Goal: Task Accomplishment & Management: Use online tool/utility

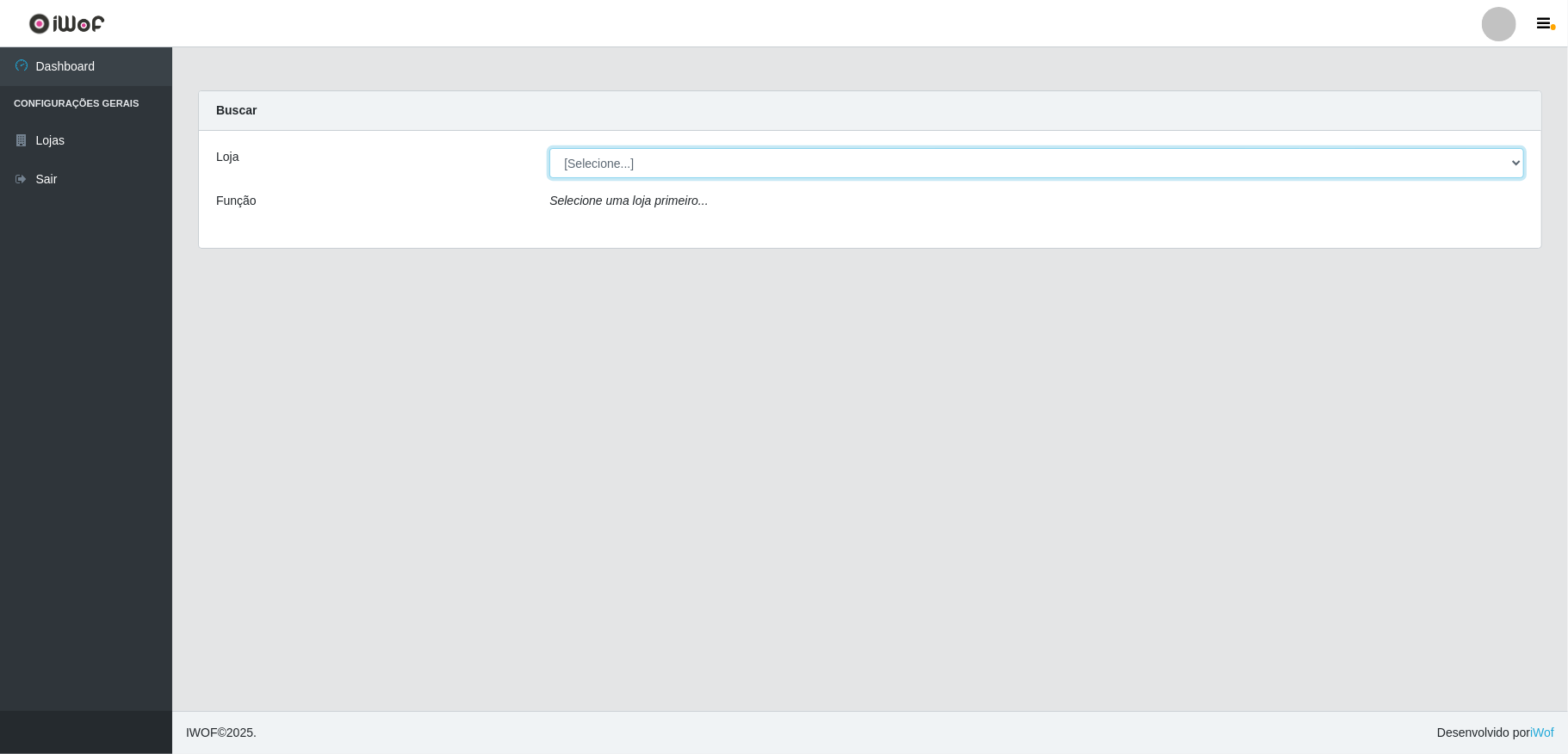
click at [1365, 165] on select "[Selecione...] Atacado Vem - [STREET_ADDRESS]" at bounding box center [1036, 163] width 975 height 30
select select "455"
click at [549, 148] on select "[Selecione...] Atacado Vem - [STREET_ADDRESS]" at bounding box center [1036, 163] width 975 height 30
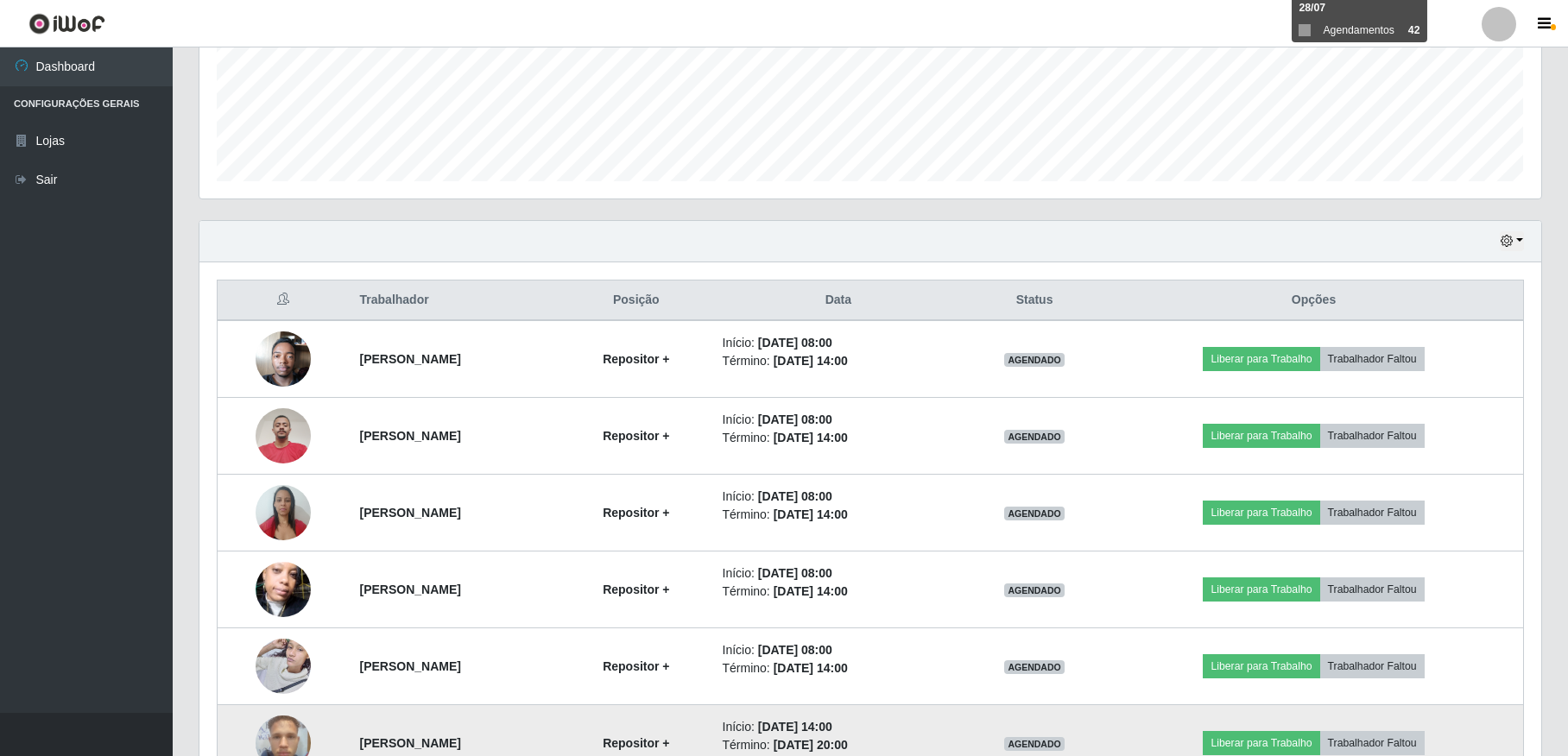
scroll to position [690, 0]
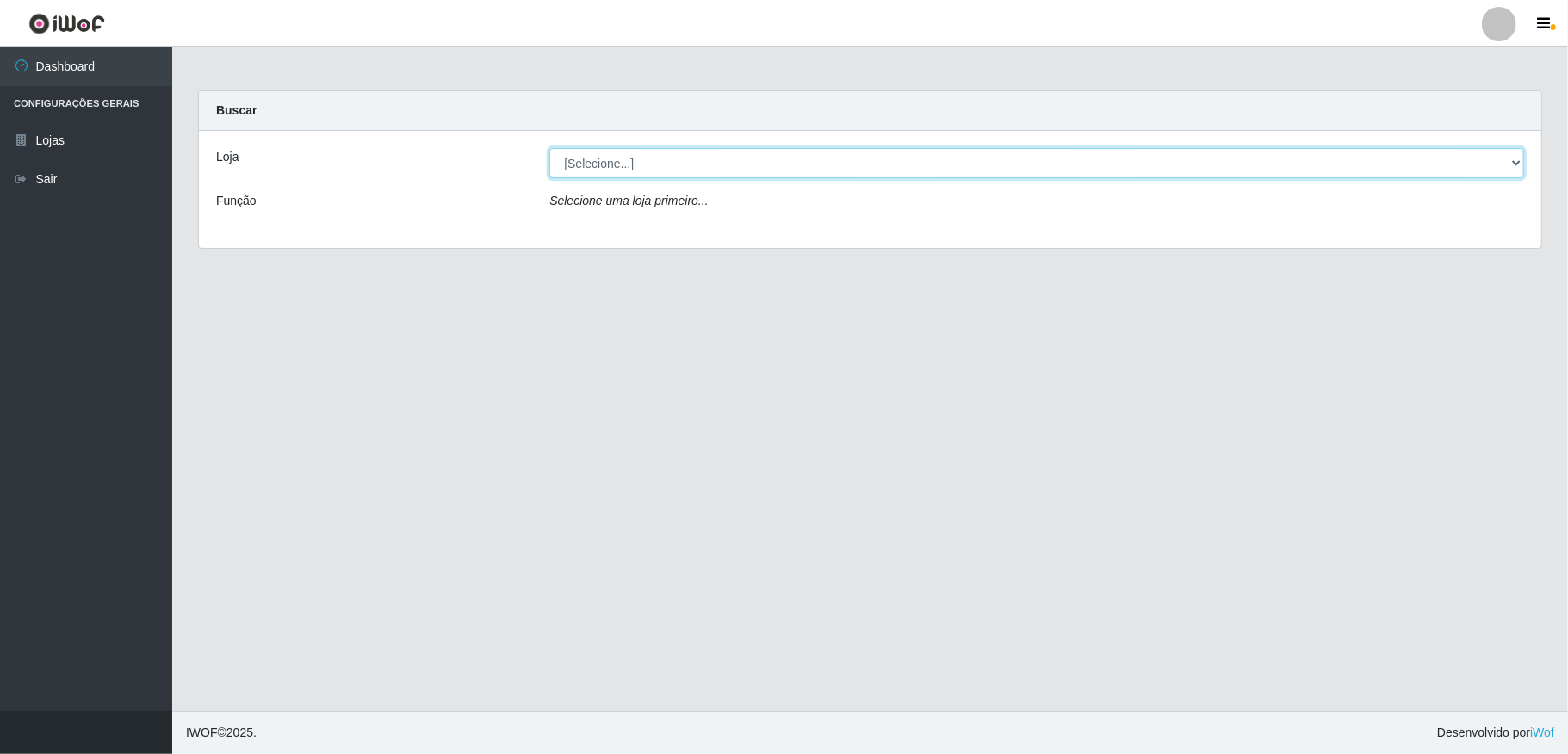
click at [1499, 156] on select "[Selecione...] Atacado Vem - [STREET_ADDRESS]" at bounding box center [1036, 163] width 975 height 30
select select "455"
click at [549, 148] on select "[Selecione...] Atacado Vem - [STREET_ADDRESS]" at bounding box center [1036, 163] width 975 height 30
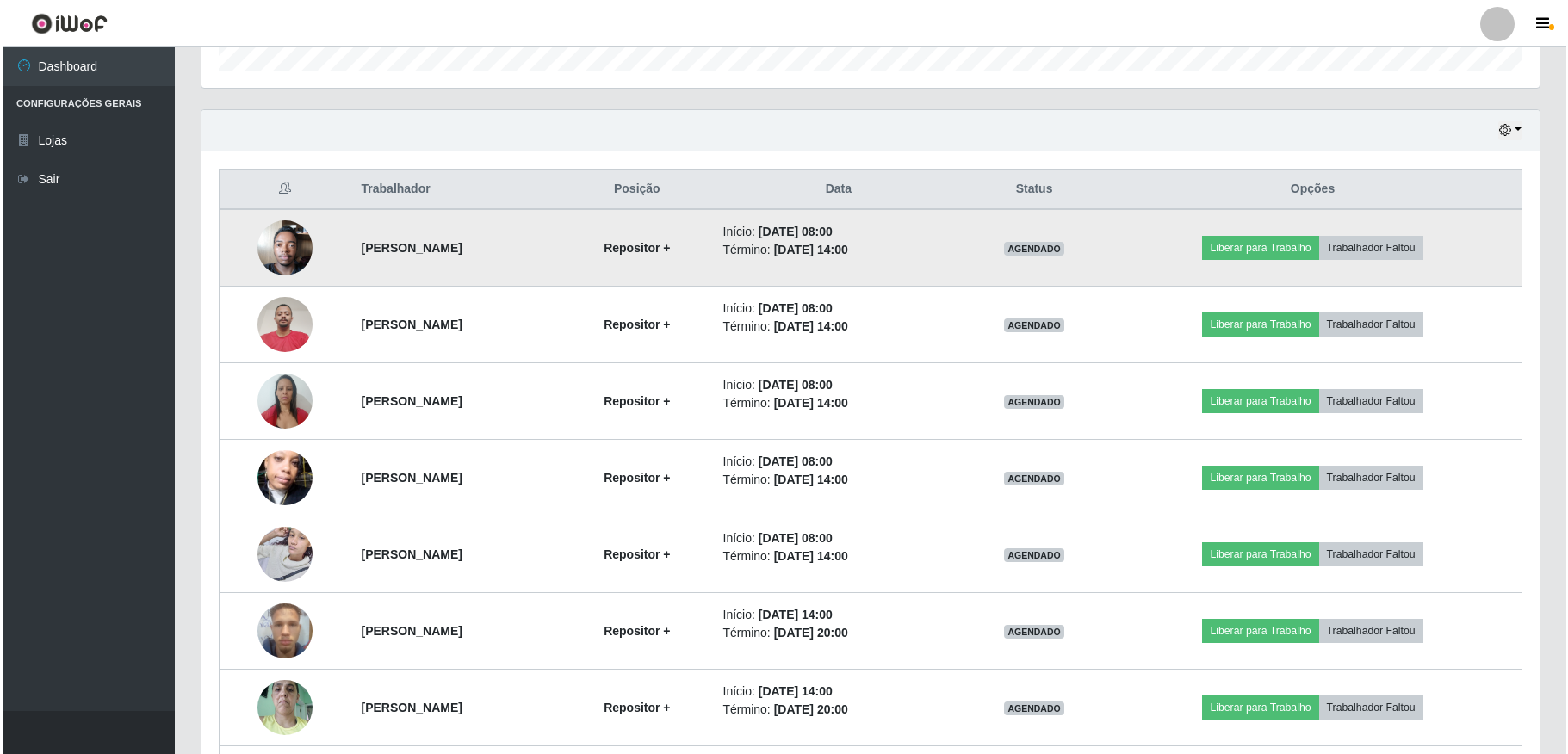
scroll to position [586, 0]
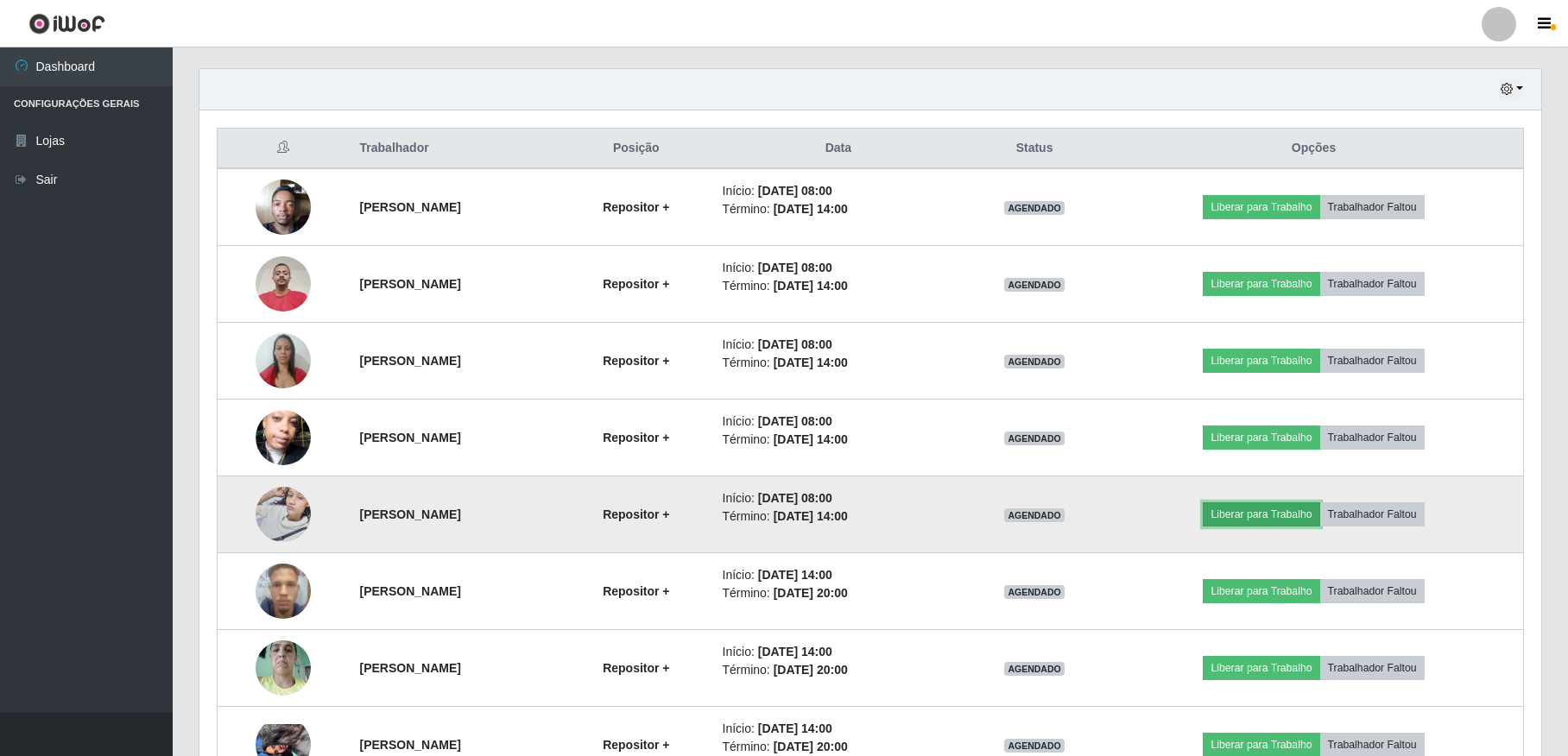
click at [1249, 519] on button "Liberar para Trabalho" at bounding box center [1261, 514] width 116 height 25
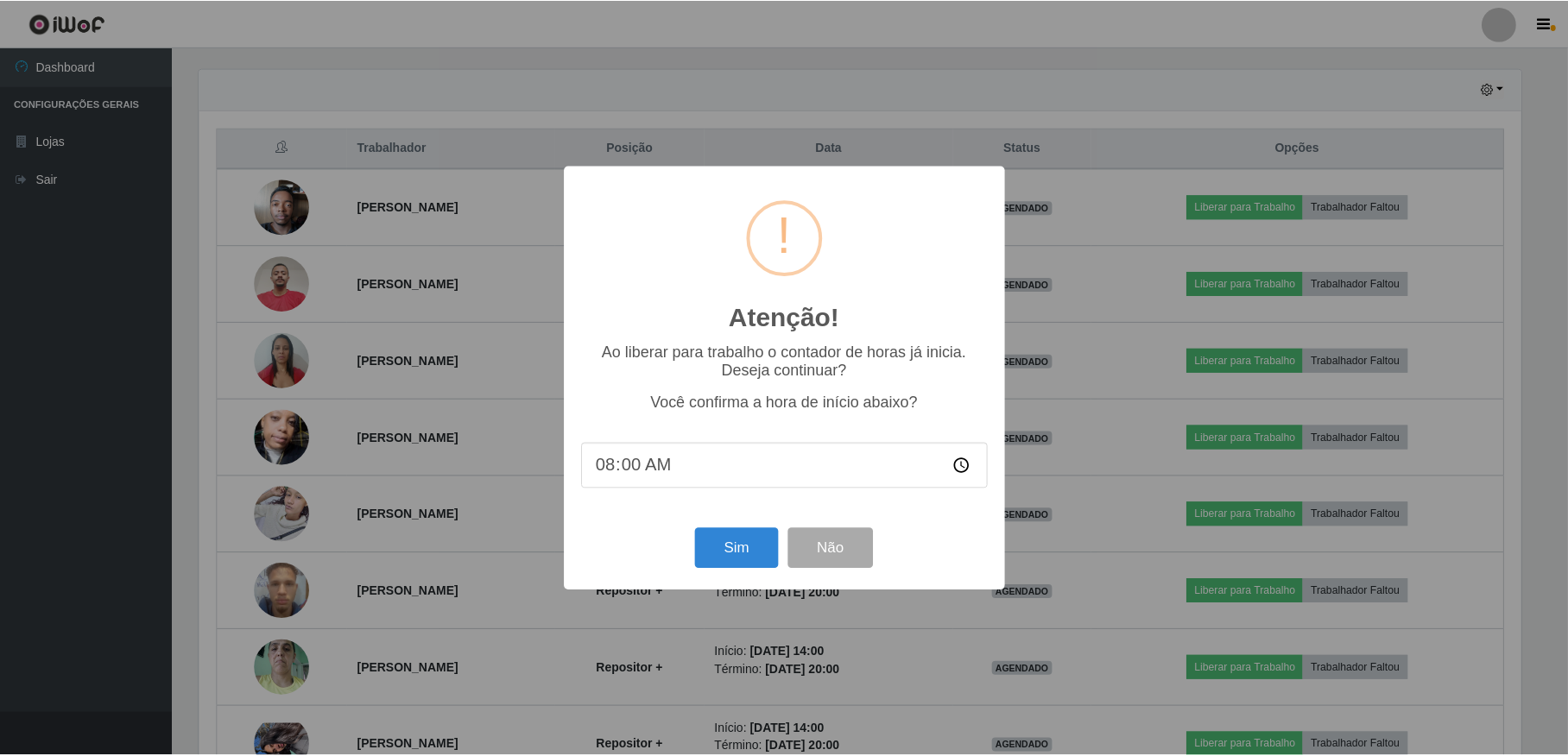
scroll to position [359, 1327]
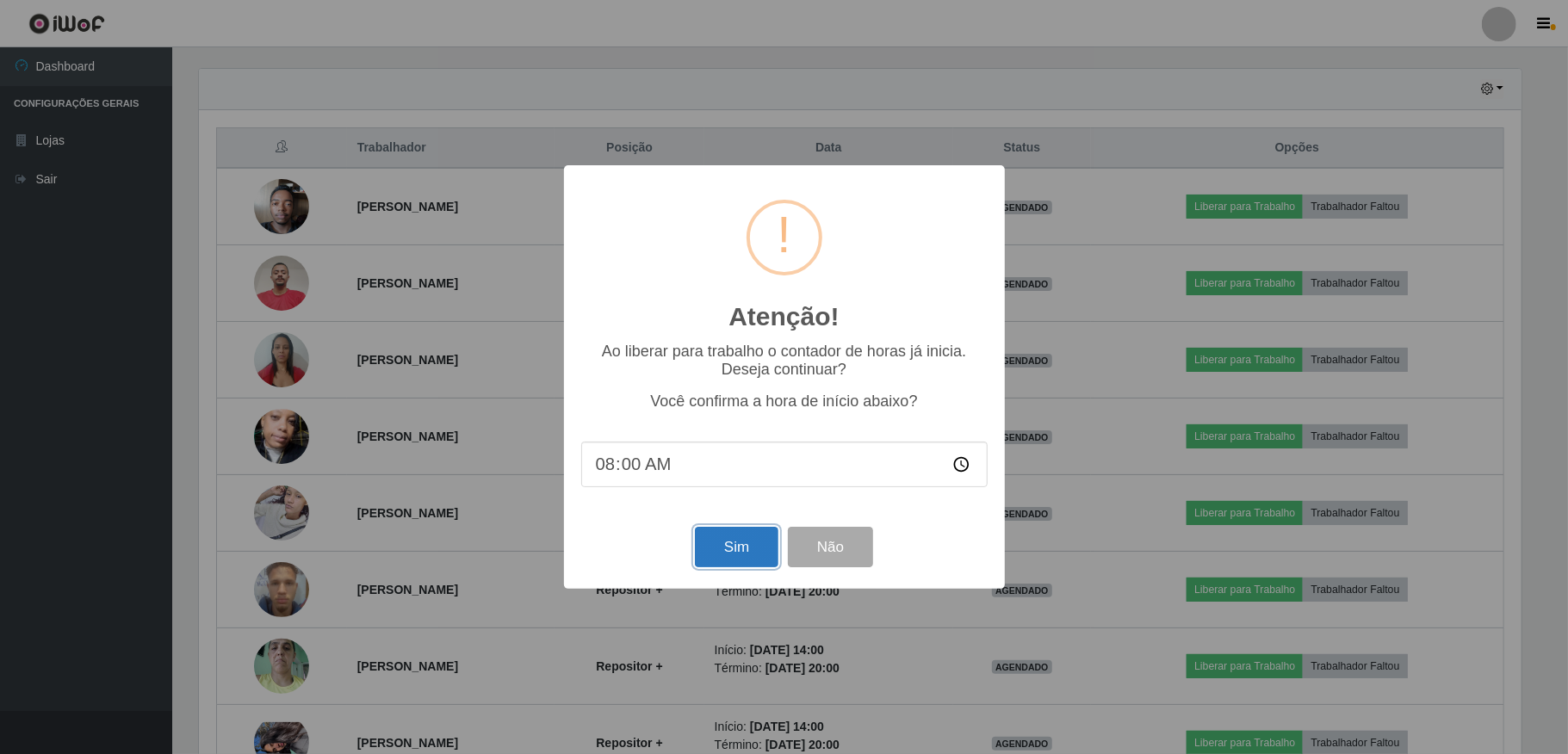
click at [734, 551] on button "Sim" at bounding box center [736, 547] width 83 height 40
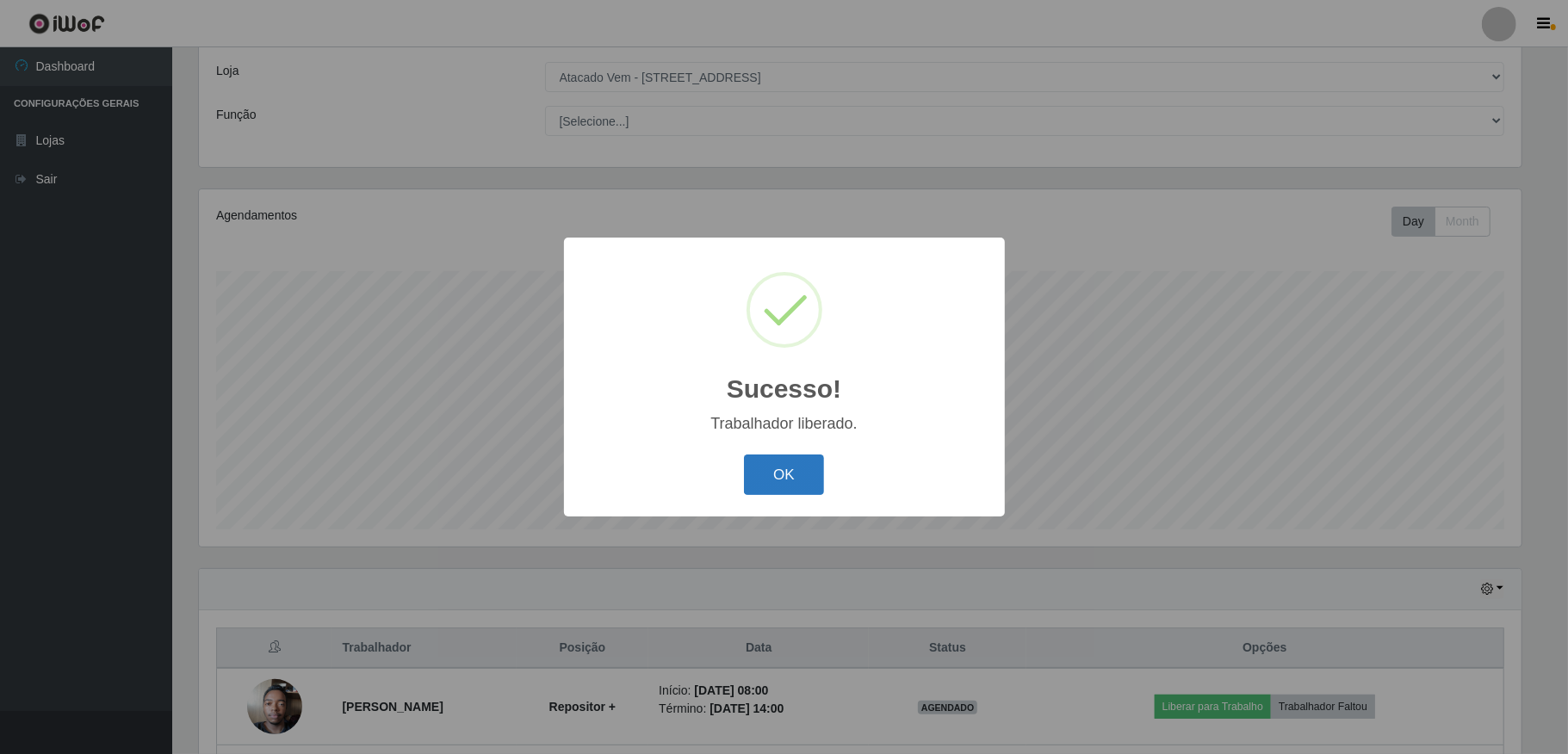
click at [797, 482] on button "OK" at bounding box center [784, 474] width 81 height 40
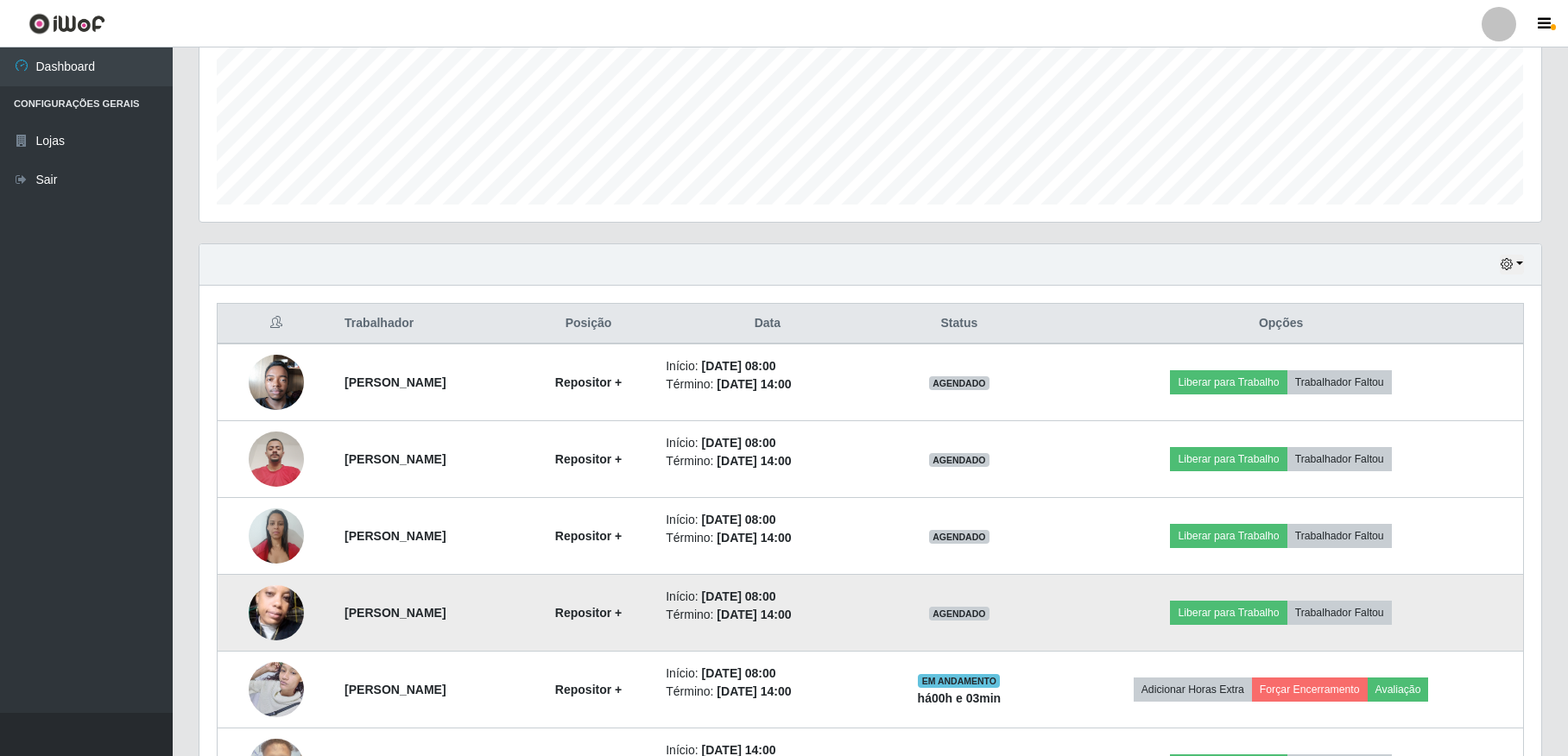
scroll to position [431, 0]
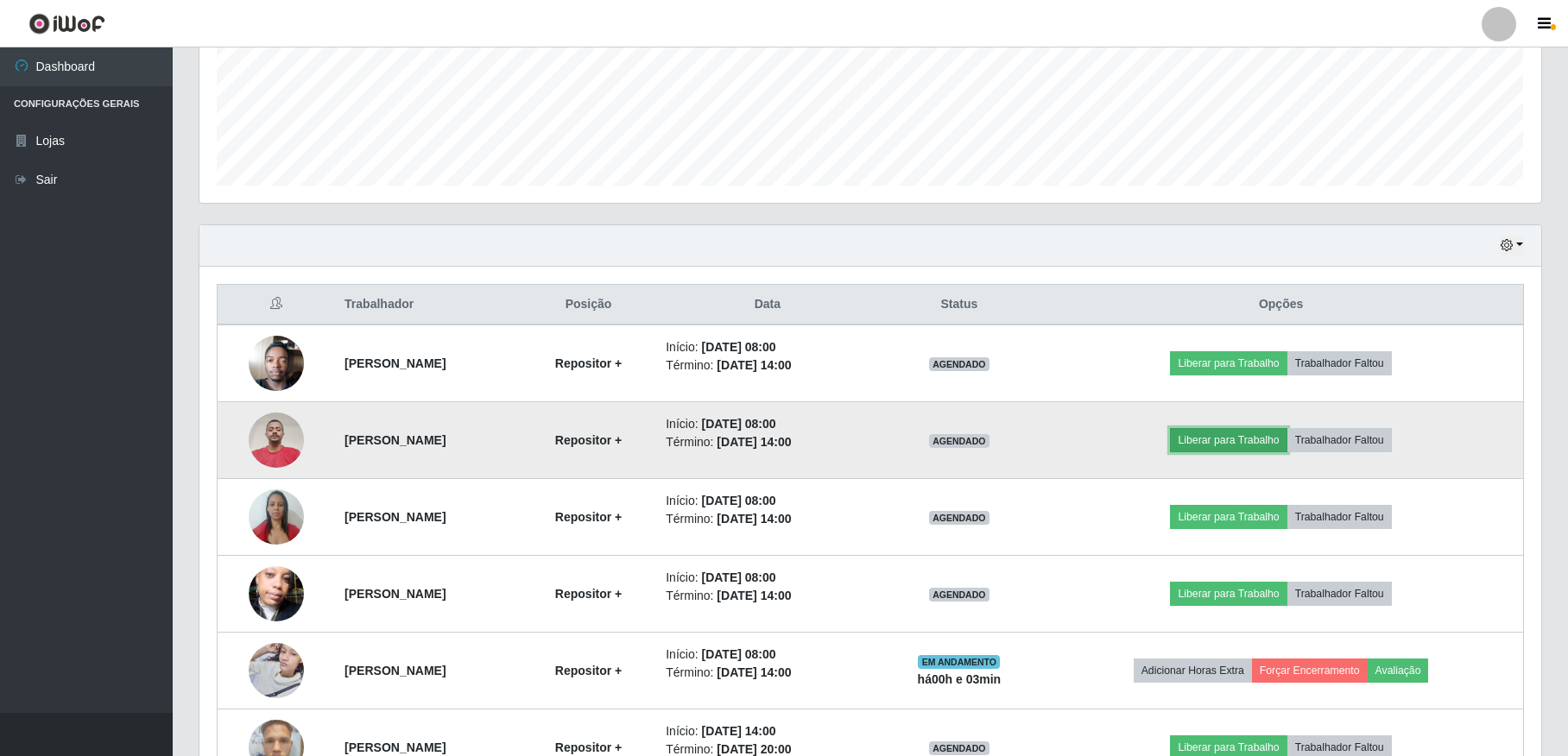
click at [1238, 442] on button "Liberar para Trabalho" at bounding box center [1228, 440] width 116 height 25
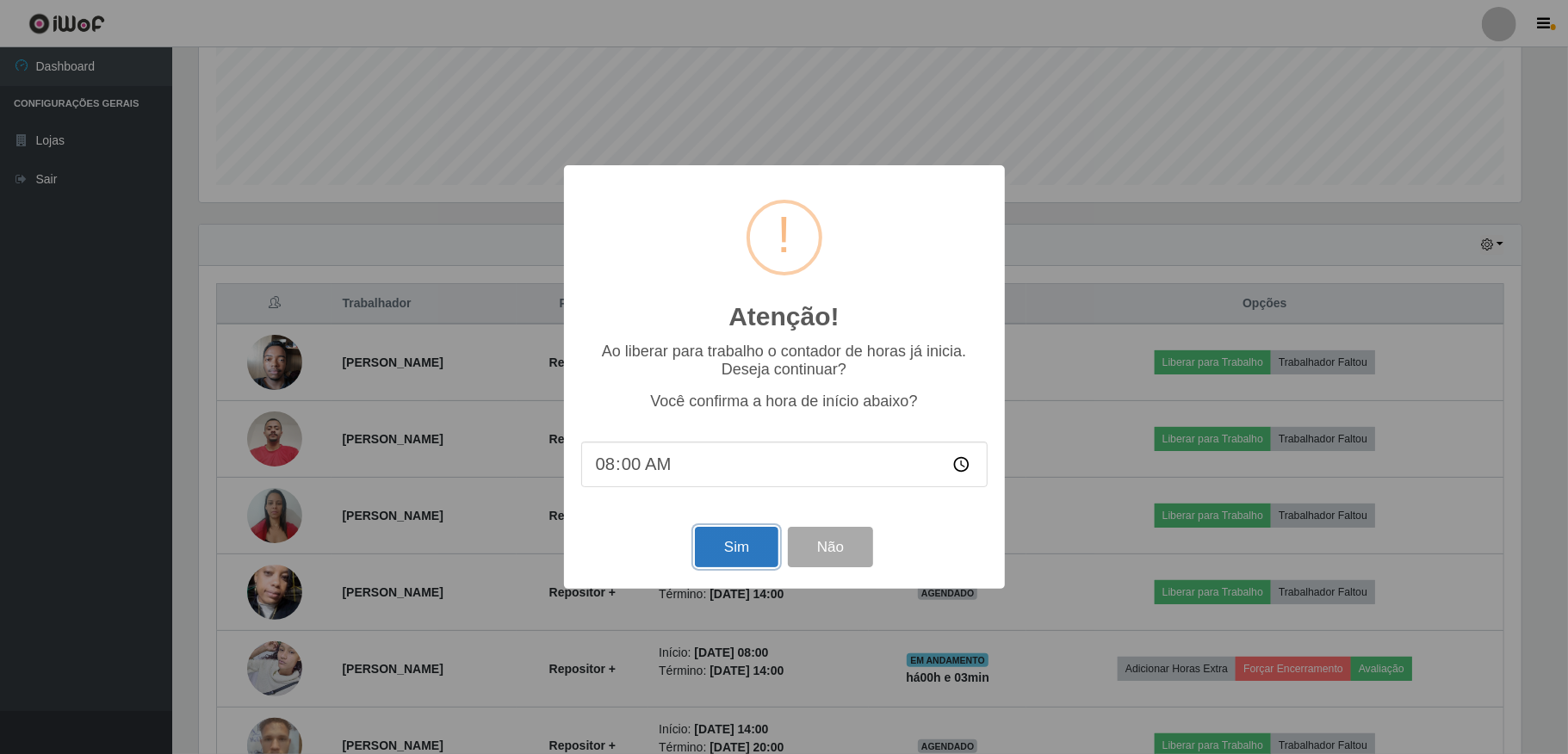
click at [738, 552] on button "Sim" at bounding box center [736, 547] width 83 height 40
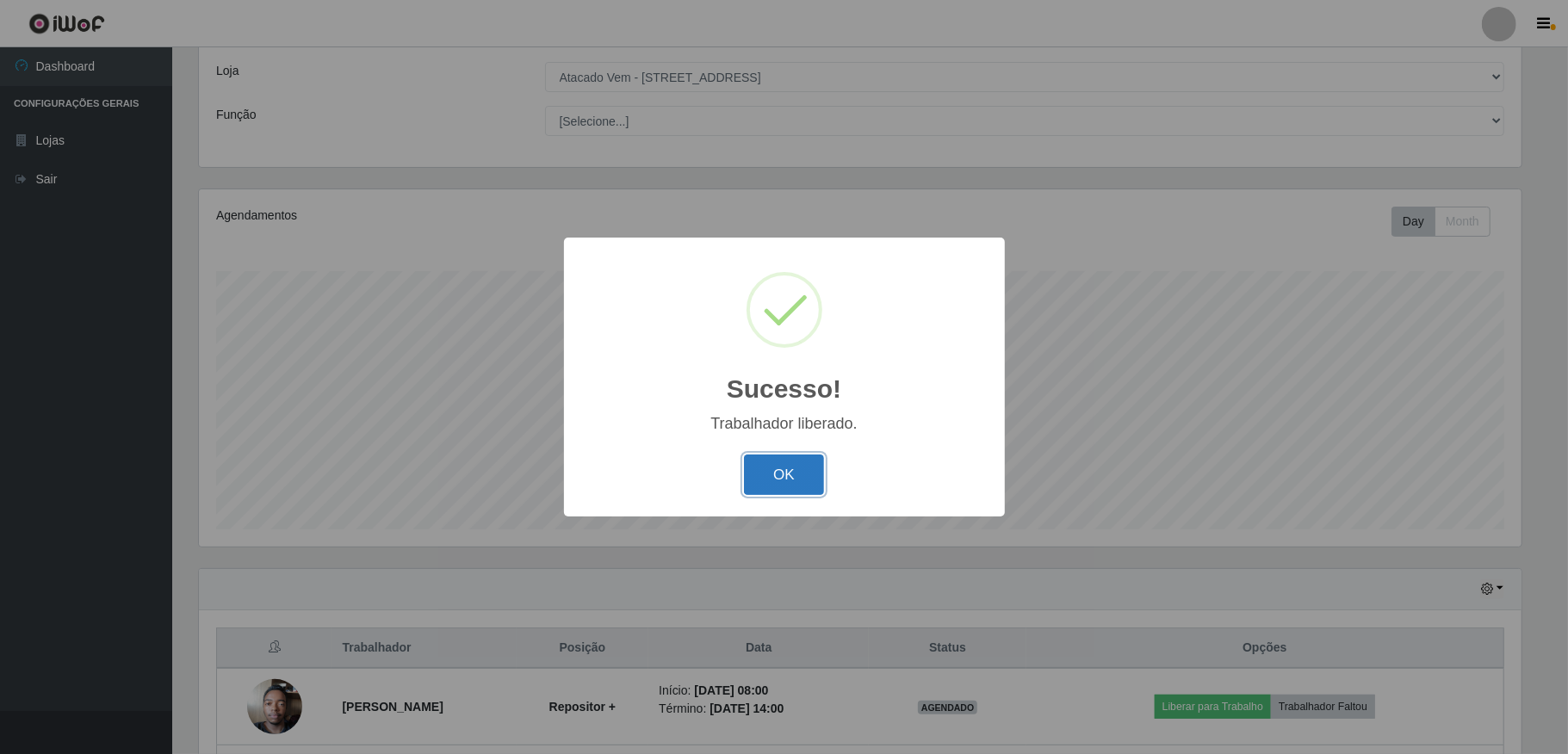
click at [799, 476] on button "OK" at bounding box center [784, 474] width 81 height 40
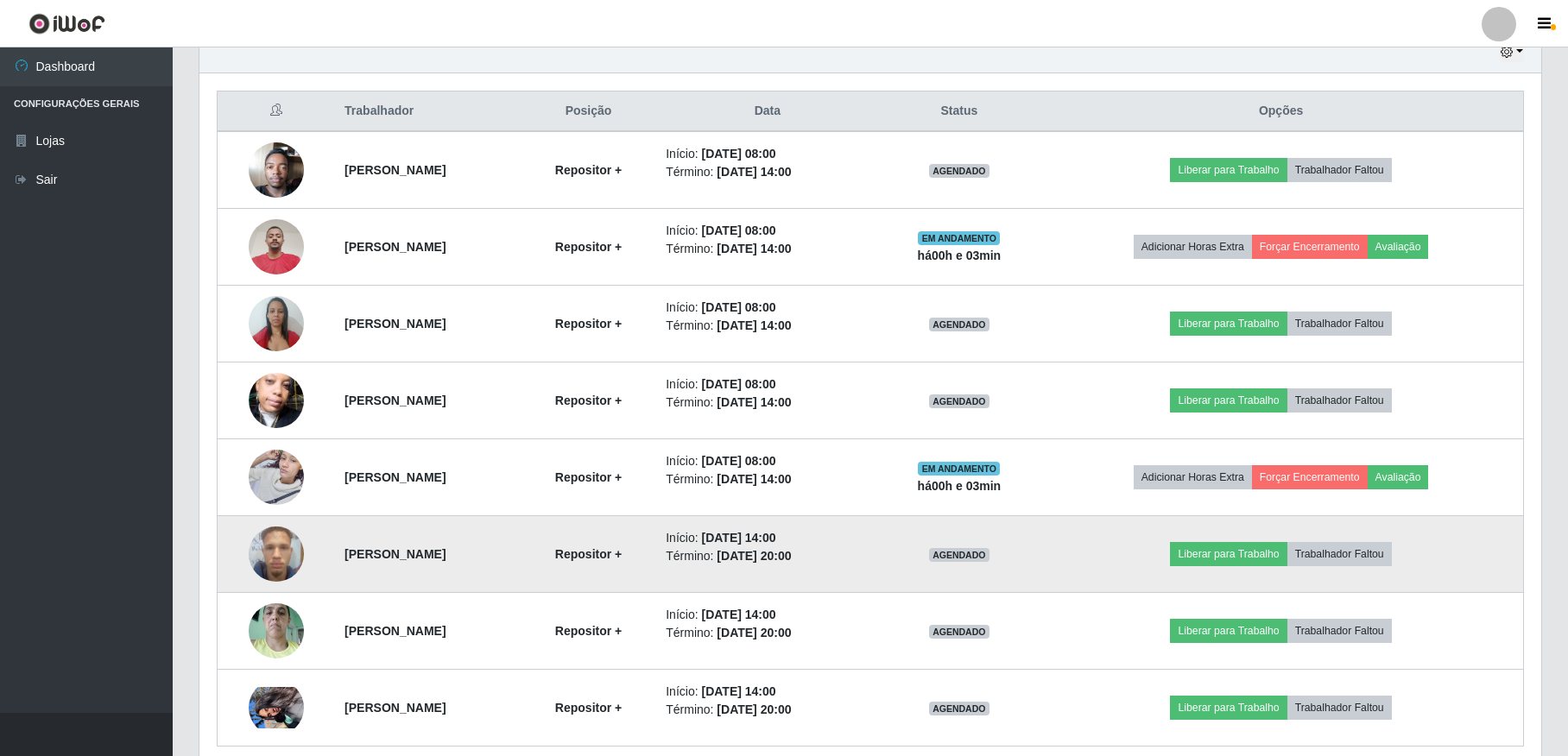
scroll to position [473, 0]
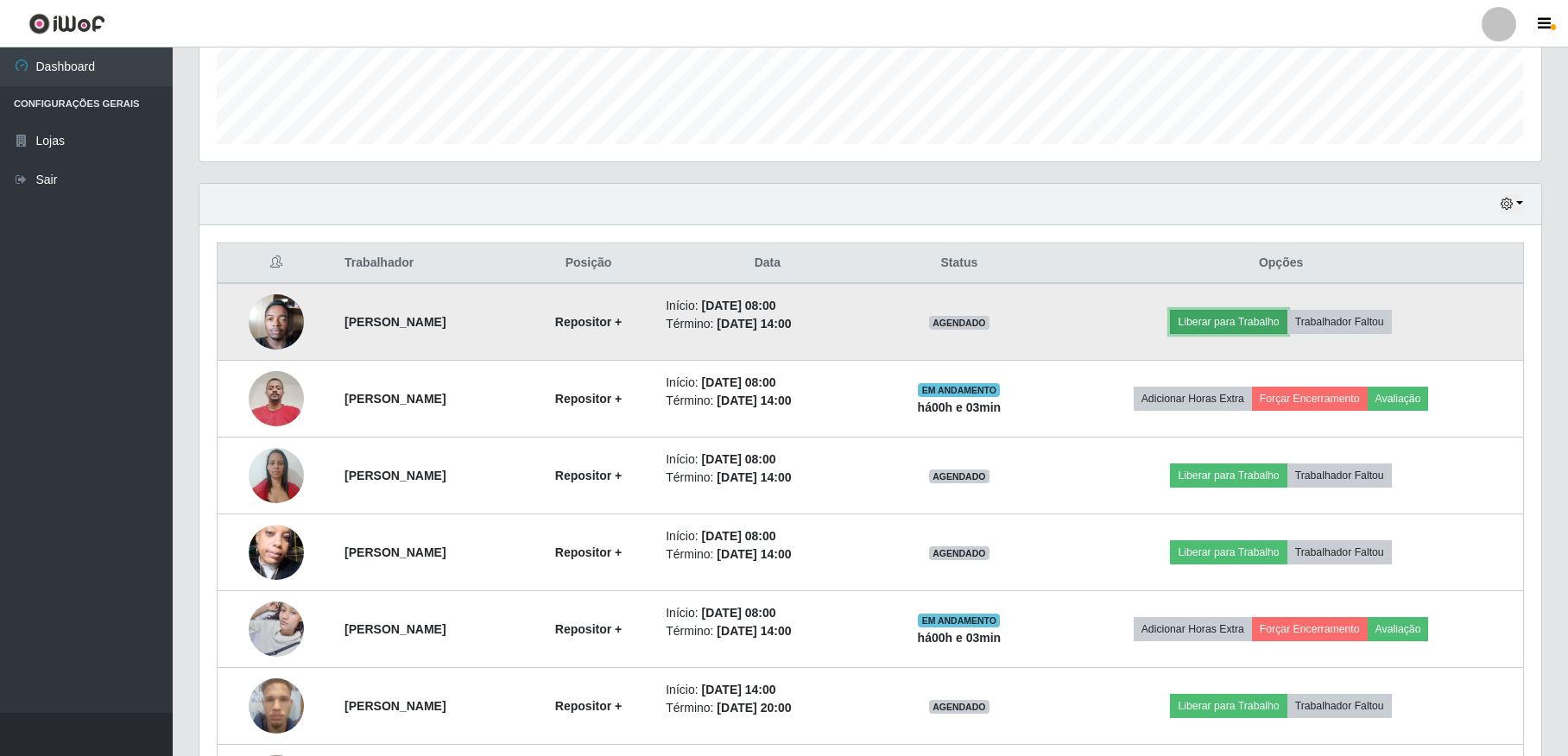
click at [1251, 328] on button "Liberar para Trabalho" at bounding box center [1228, 322] width 116 height 25
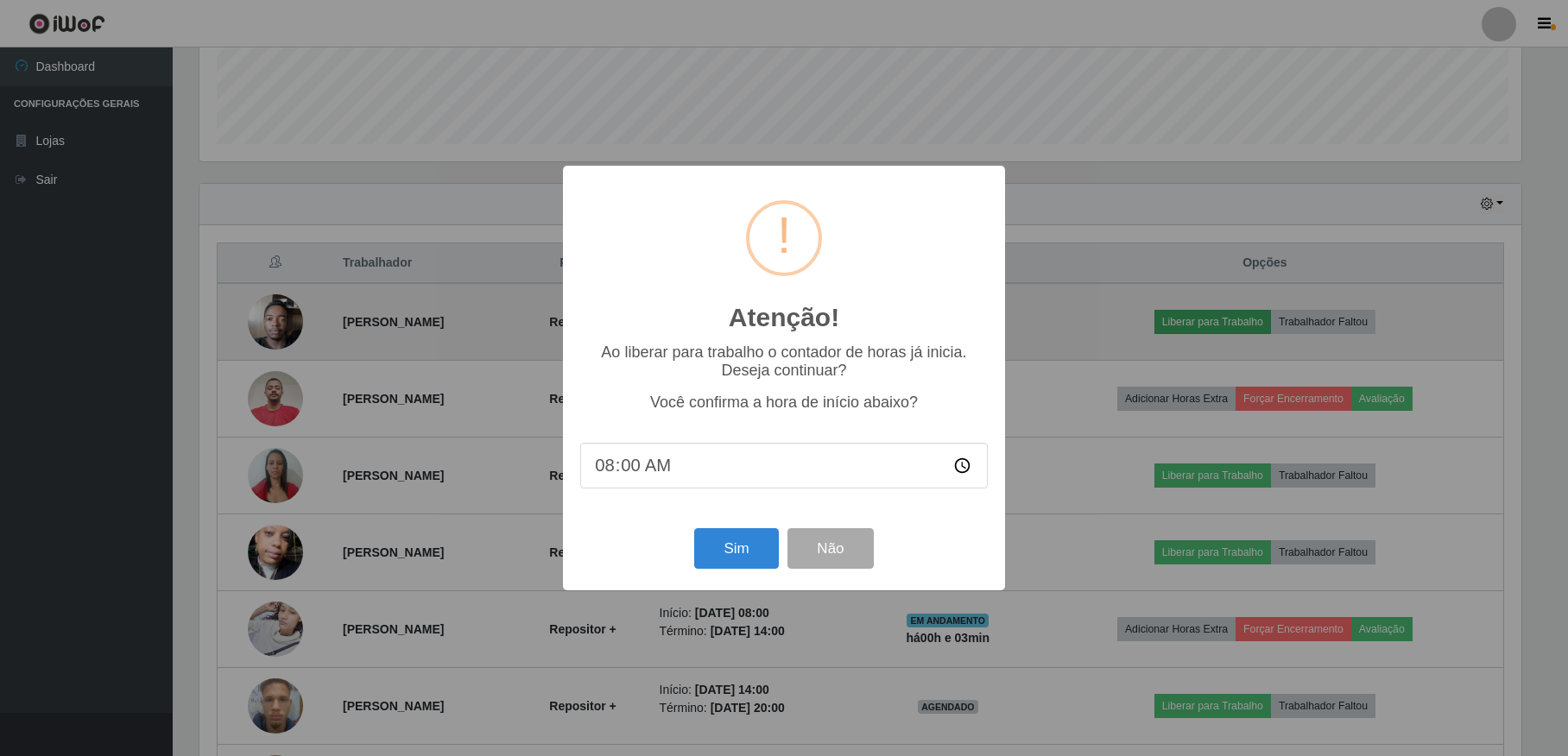
scroll to position [359, 1327]
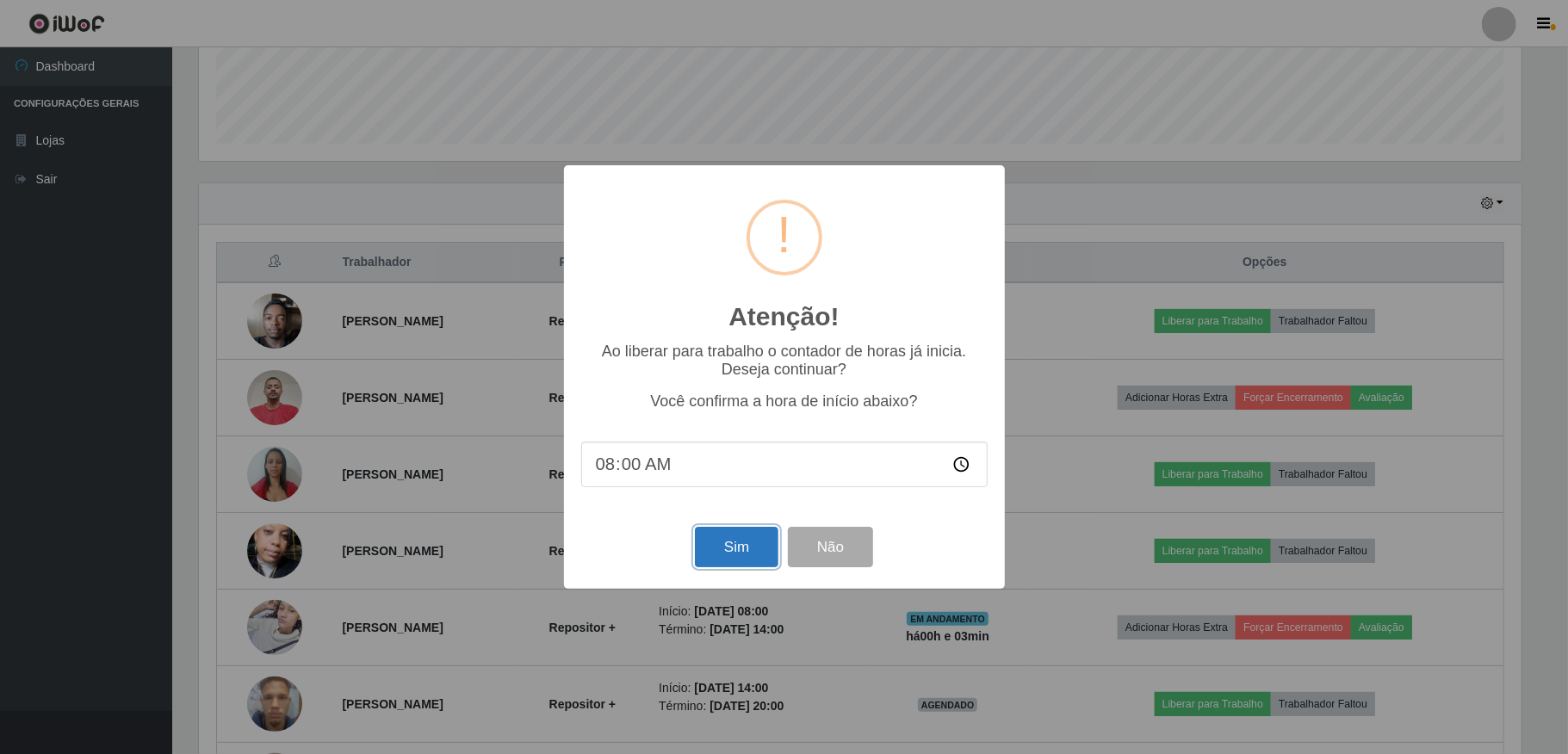
click at [748, 552] on button "Sim" at bounding box center [736, 547] width 83 height 40
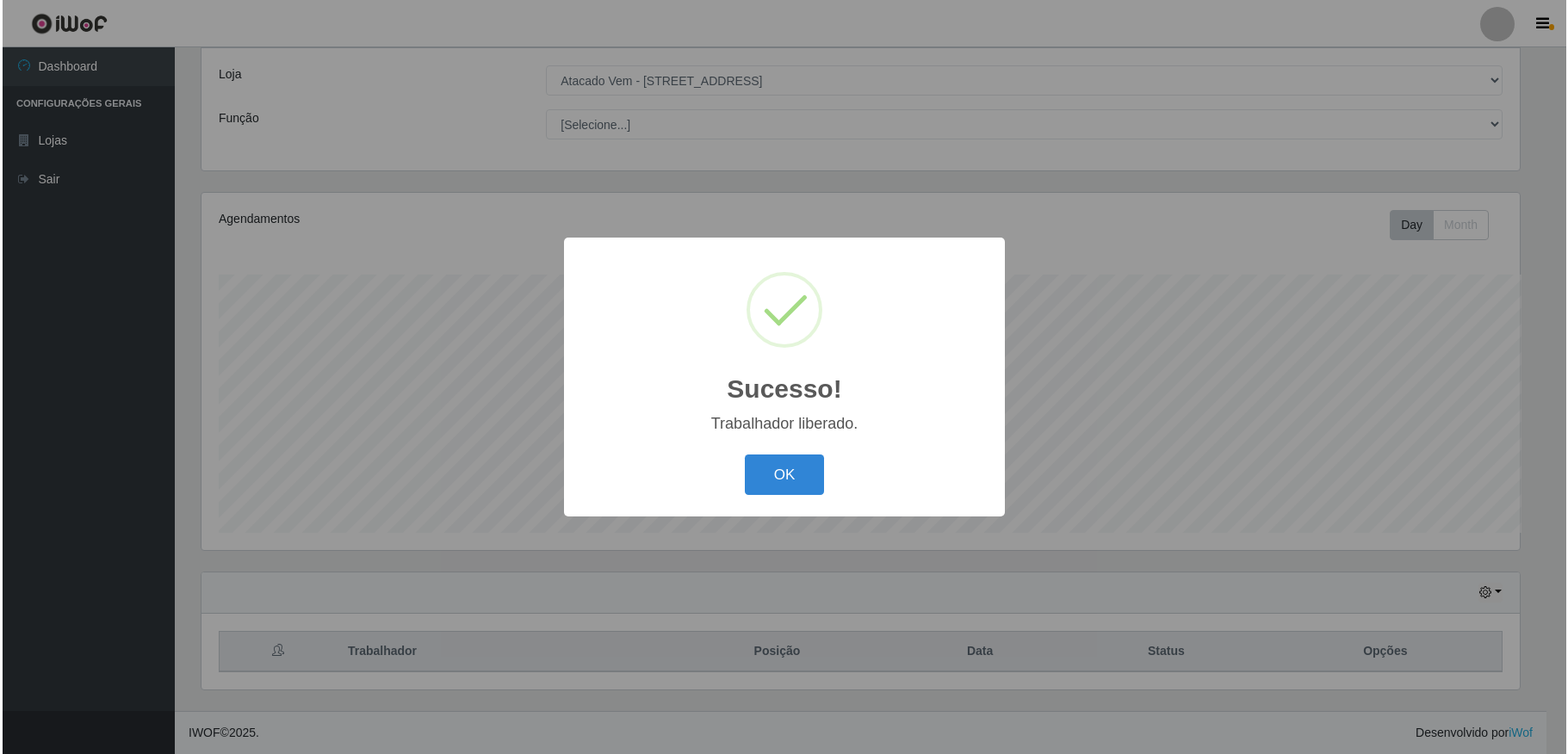
scroll to position [0, 0]
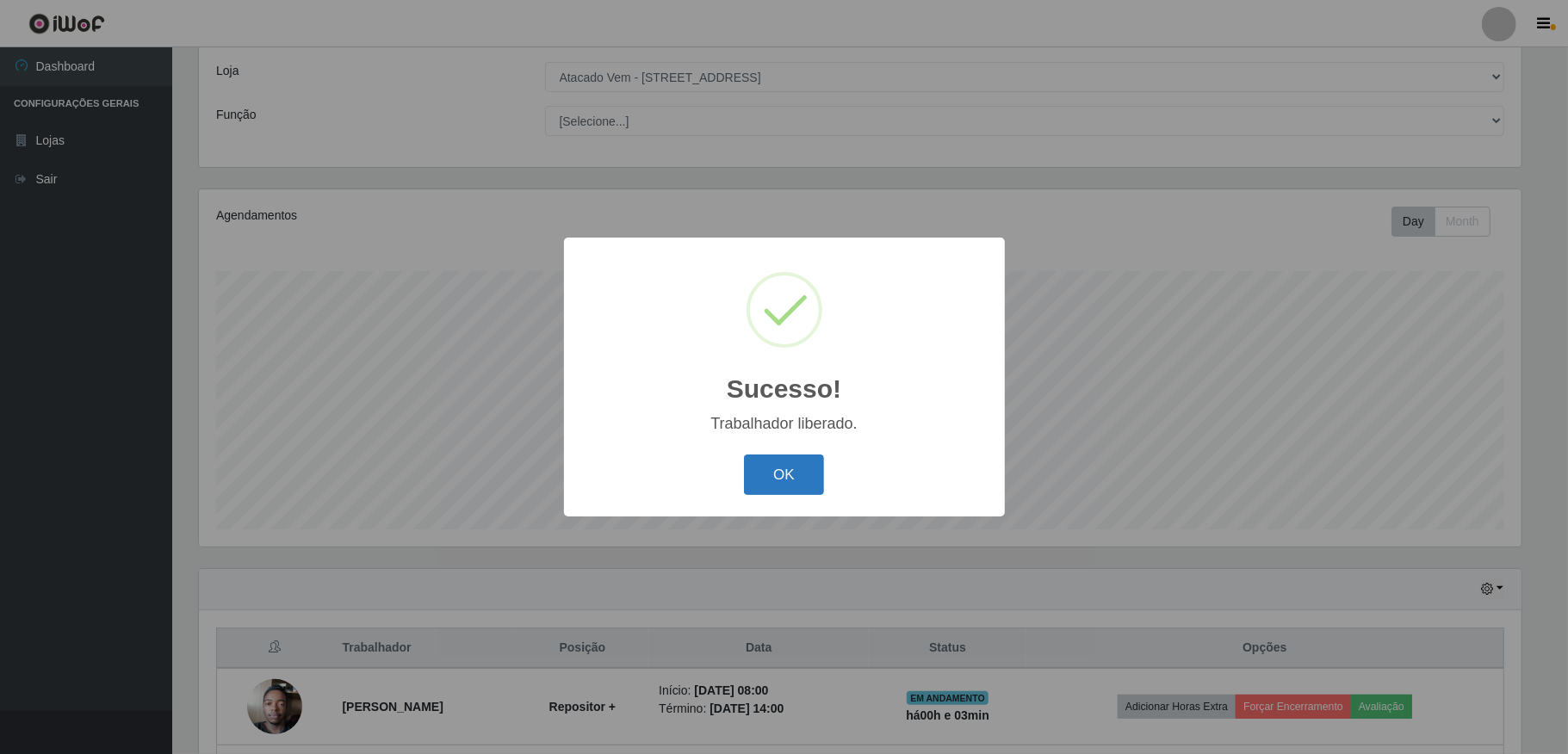
click at [803, 479] on button "OK" at bounding box center [784, 474] width 81 height 40
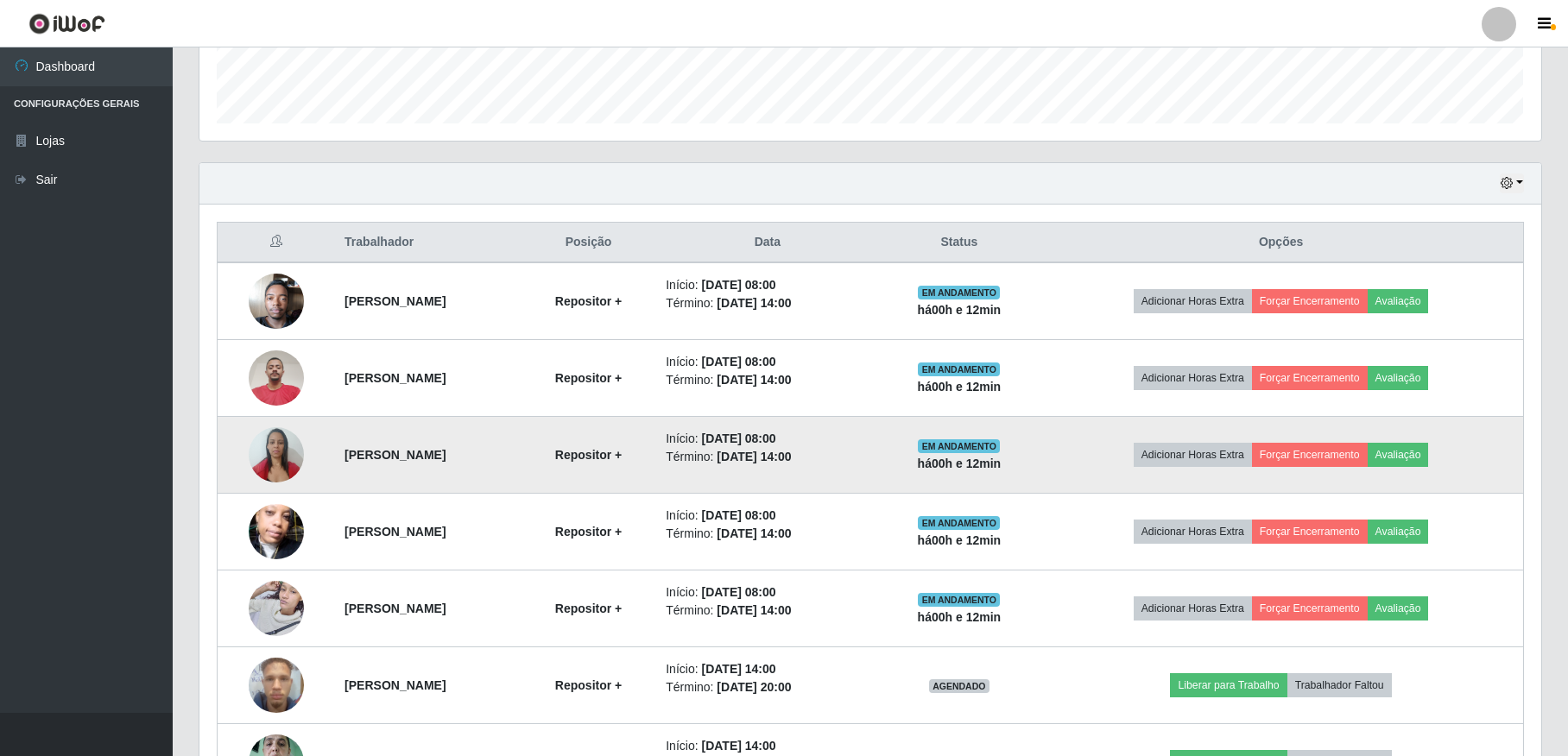
scroll to position [703, 0]
